Goal: Information Seeking & Learning: Learn about a topic

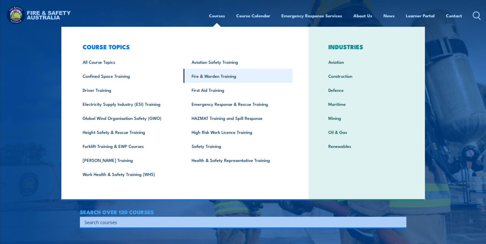
click at [211, 76] on link "Fire & Warden Training" at bounding box center [238, 76] width 109 height 14
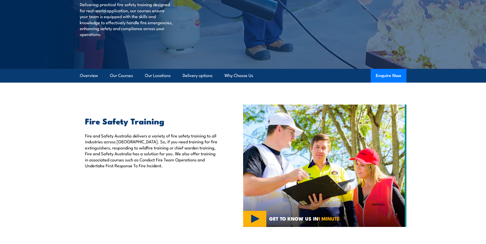
scroll to position [68, 0]
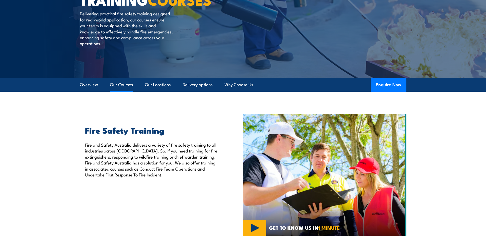
click at [119, 84] on link "Our Courses" at bounding box center [121, 85] width 23 height 14
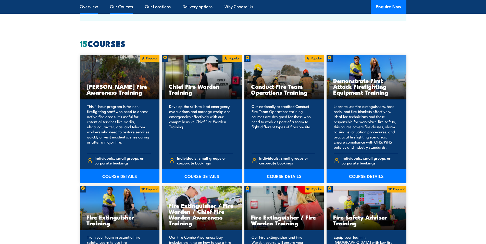
scroll to position [387, 0]
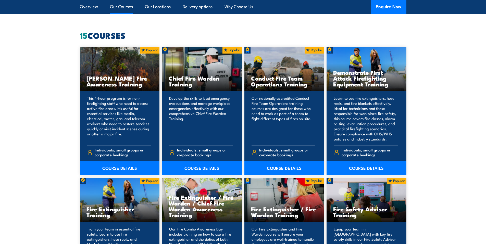
click at [279, 167] on link "COURSE DETAILS" at bounding box center [285, 168] width 80 height 14
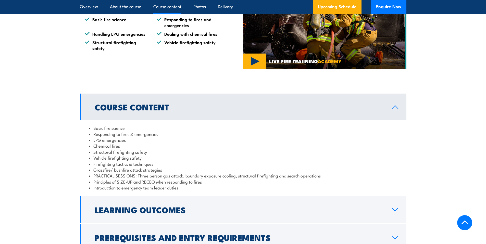
scroll to position [409, 0]
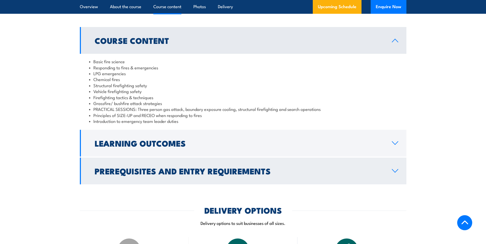
click at [395, 173] on icon at bounding box center [395, 171] width 7 height 4
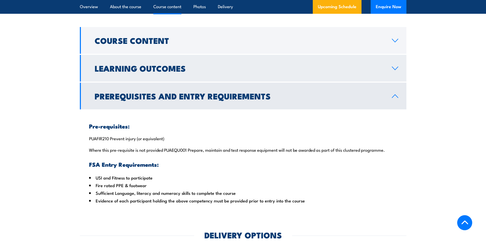
click at [395, 72] on link "Learning Outcomes" at bounding box center [243, 68] width 327 height 27
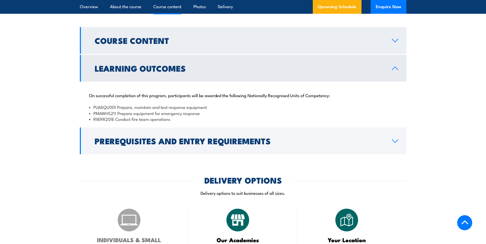
click at [396, 43] on icon at bounding box center [395, 41] width 7 height 4
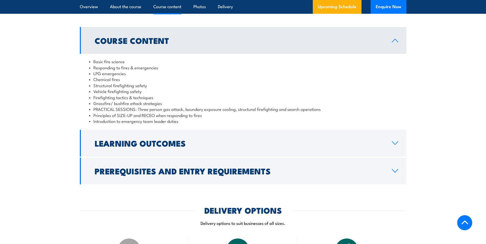
scroll to position [477, 0]
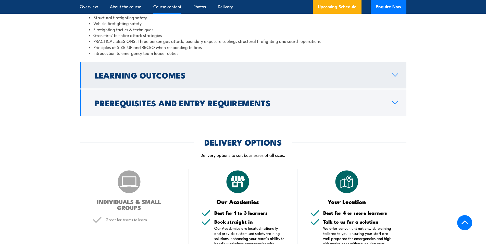
click at [396, 77] on icon at bounding box center [395, 75] width 7 height 4
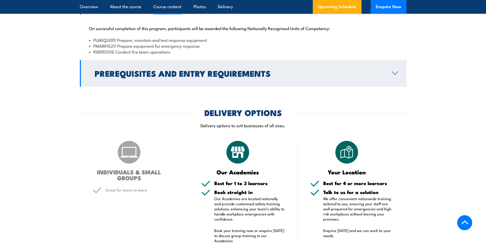
scroll to position [472, 0]
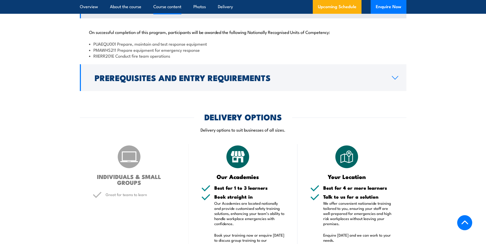
drag, startPoint x: 395, startPoint y: 82, endPoint x: 306, endPoint y: 67, distance: 89.5
click at [394, 80] on icon at bounding box center [395, 78] width 7 height 4
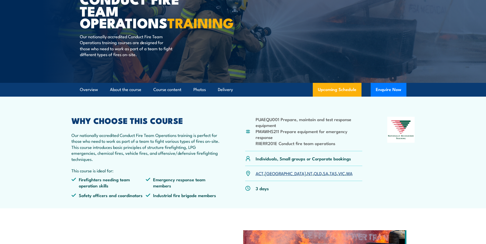
scroll to position [0, 0]
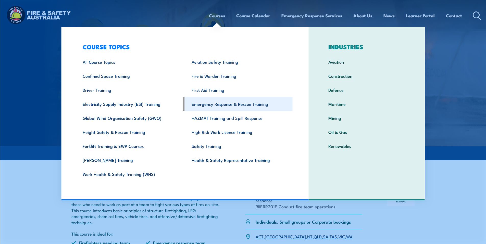
click at [211, 103] on link "Emergency Response & Rescue Training" at bounding box center [238, 104] width 109 height 14
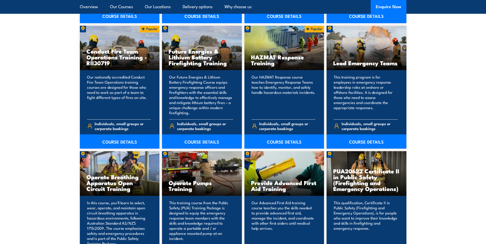
scroll to position [681, 0]
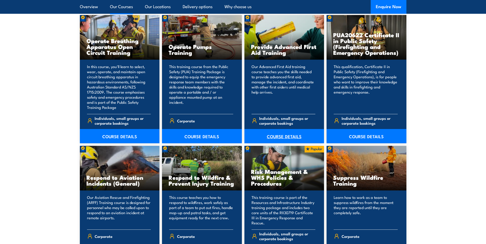
click at [277, 134] on link "COURSE DETAILS" at bounding box center [285, 136] width 80 height 14
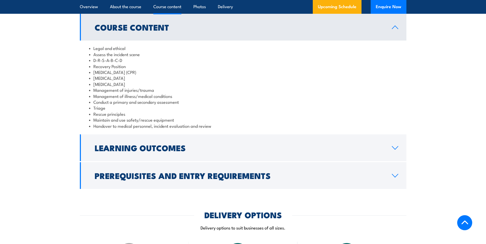
scroll to position [477, 0]
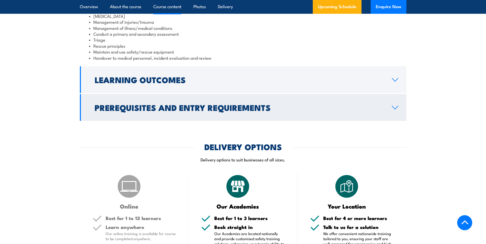
click at [394, 106] on icon at bounding box center [395, 108] width 7 height 4
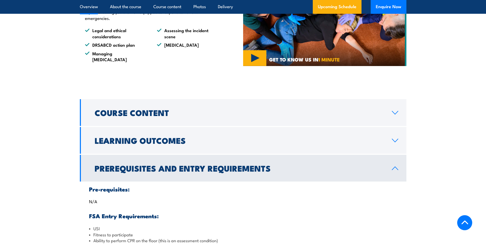
scroll to position [340, 0]
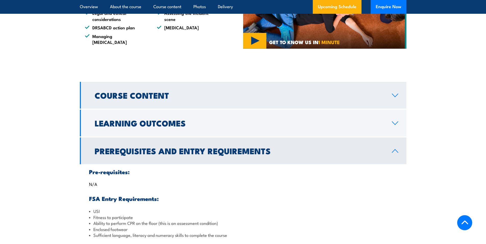
click at [394, 93] on icon at bounding box center [395, 95] width 7 height 4
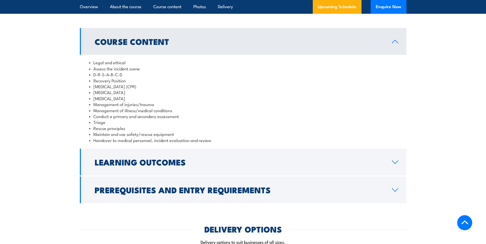
scroll to position [409, 0]
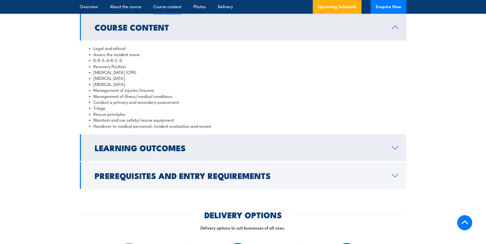
click at [396, 146] on icon at bounding box center [395, 148] width 7 height 4
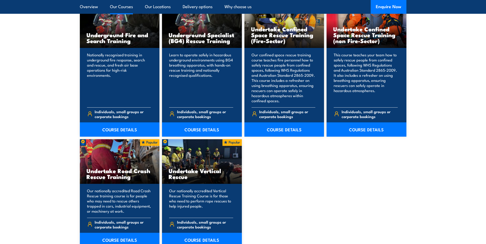
scroll to position [954, 0]
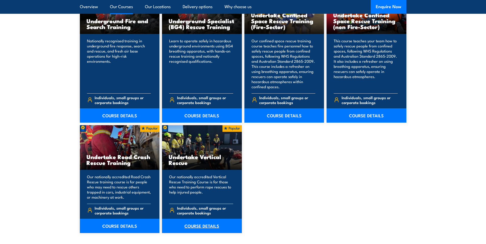
click at [199, 226] on link "COURSE DETAILS" at bounding box center [202, 226] width 80 height 14
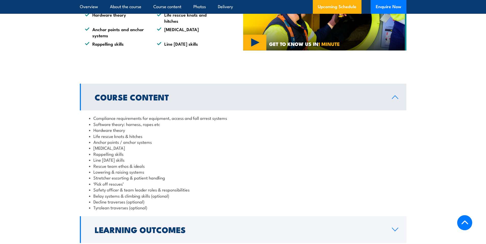
scroll to position [409, 0]
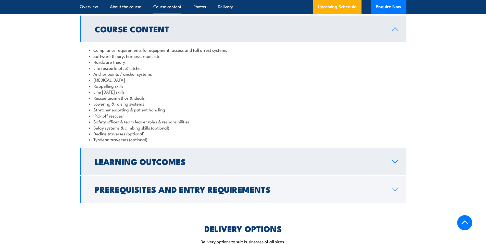
click at [396, 161] on icon at bounding box center [395, 162] width 7 height 4
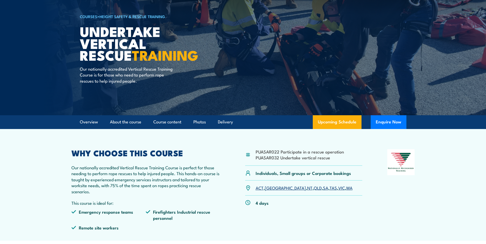
scroll to position [0, 0]
